Goal: Check status: Check status

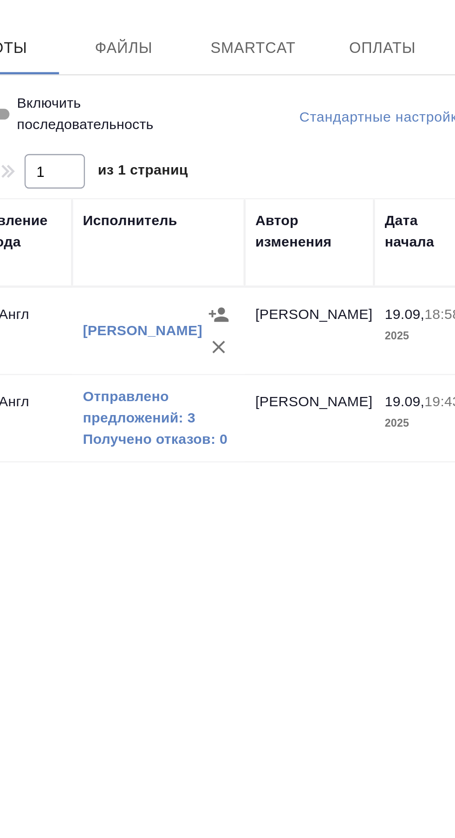
scroll to position [0, 218]
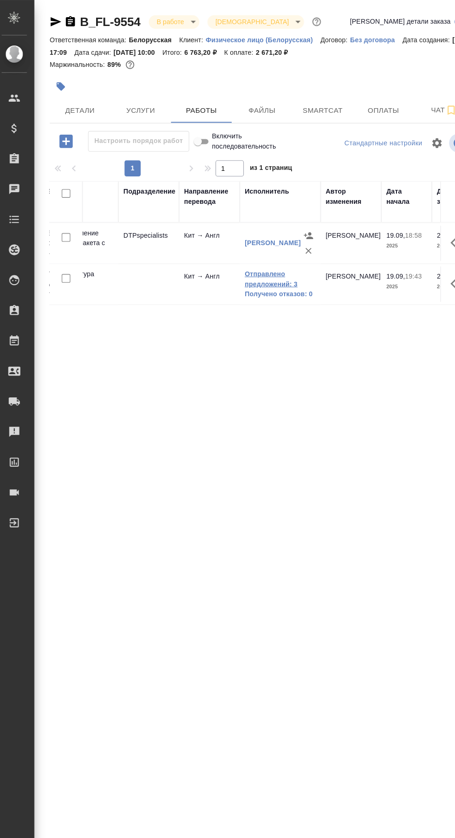
click at [244, 262] on link "Отправлено предложений: 3" at bounding box center [262, 256] width 65 height 19
